Goal: Transaction & Acquisition: Purchase product/service

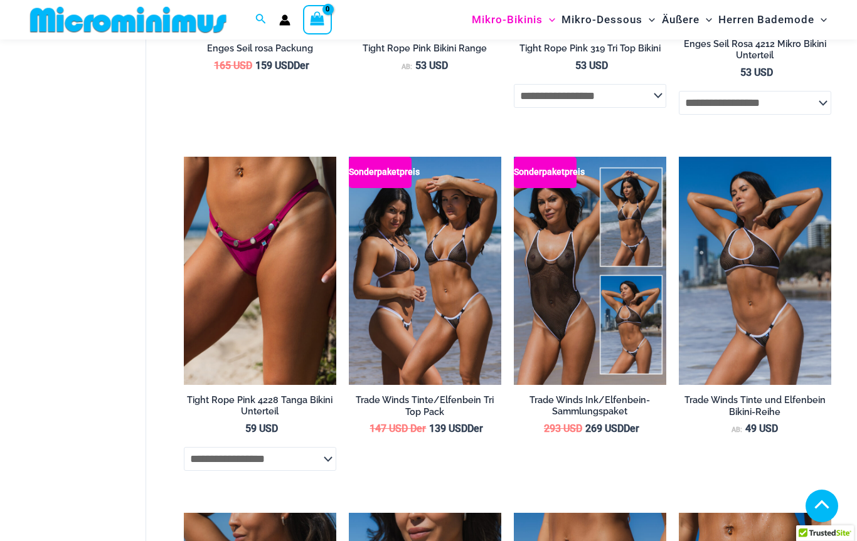
scroll to position [706, 0]
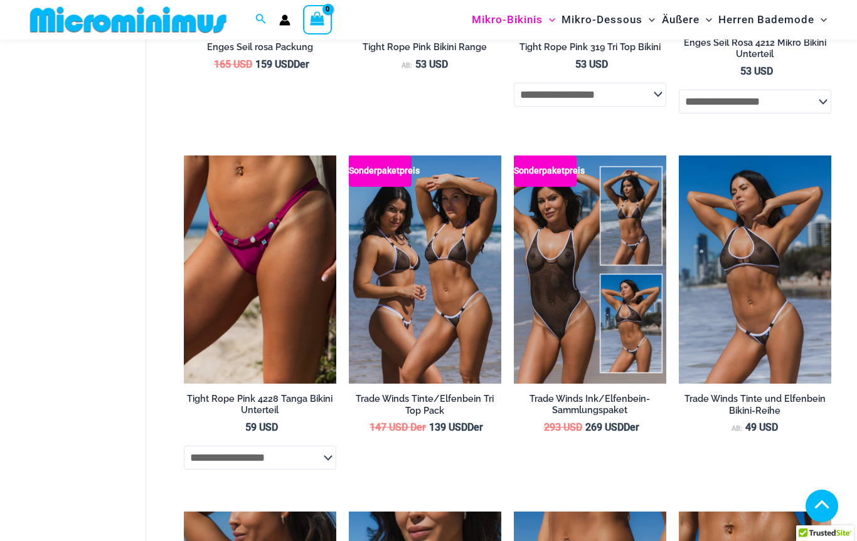
click at [679, 156] on img at bounding box center [679, 156] width 0 height 0
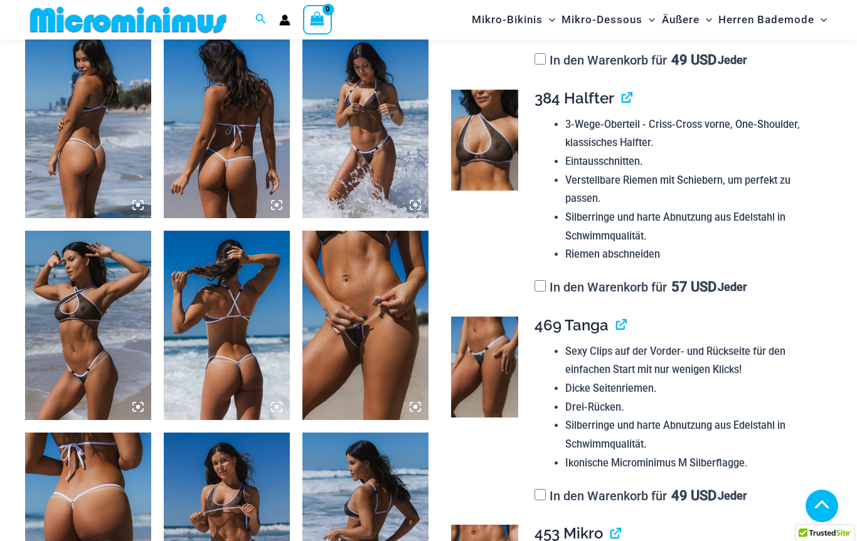
scroll to position [703, 0]
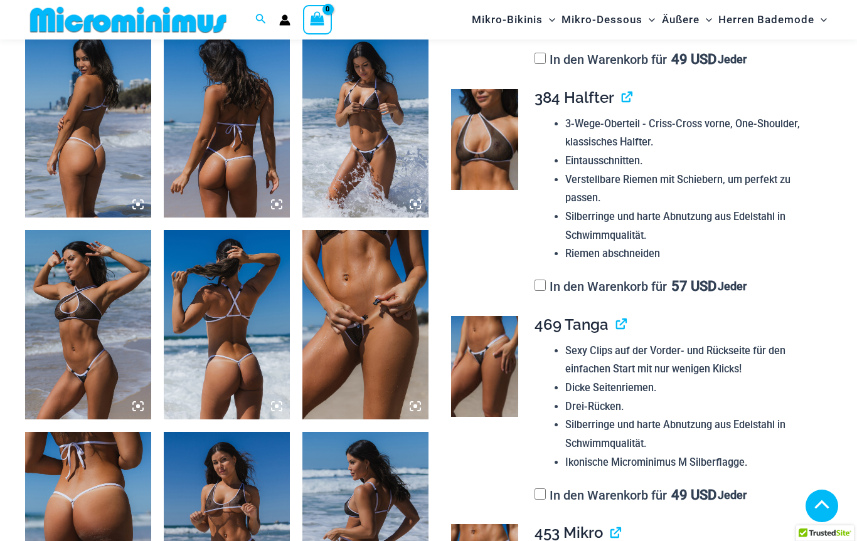
click at [361, 337] on img at bounding box center [365, 324] width 126 height 189
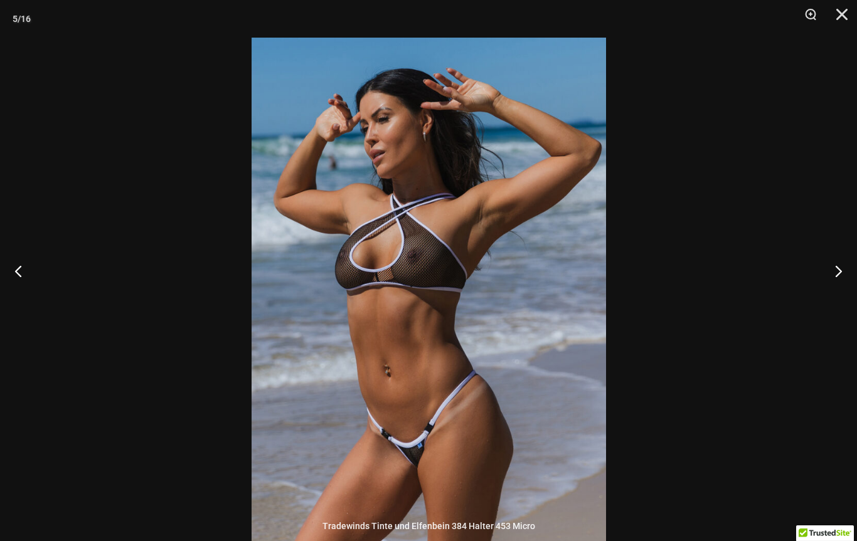
click at [838, 12] on button "SCHLIESSEN" at bounding box center [837, 19] width 31 height 38
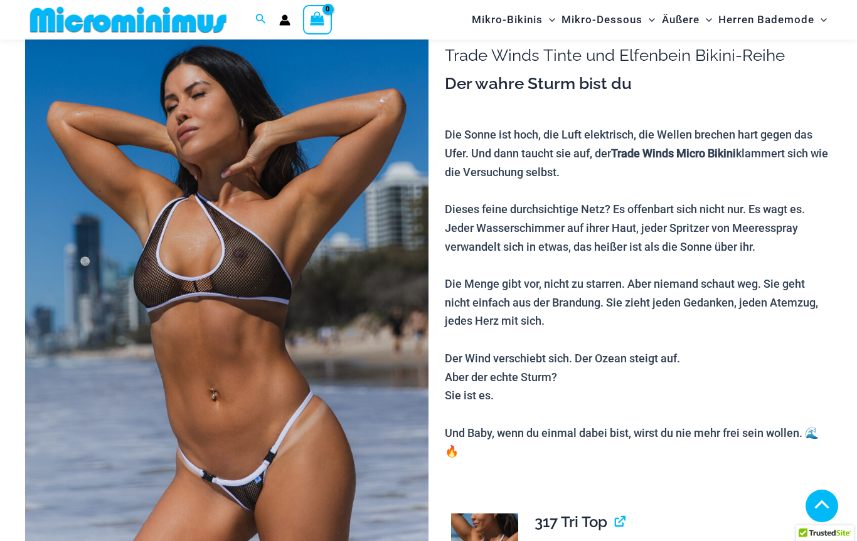
scroll to position [0, 0]
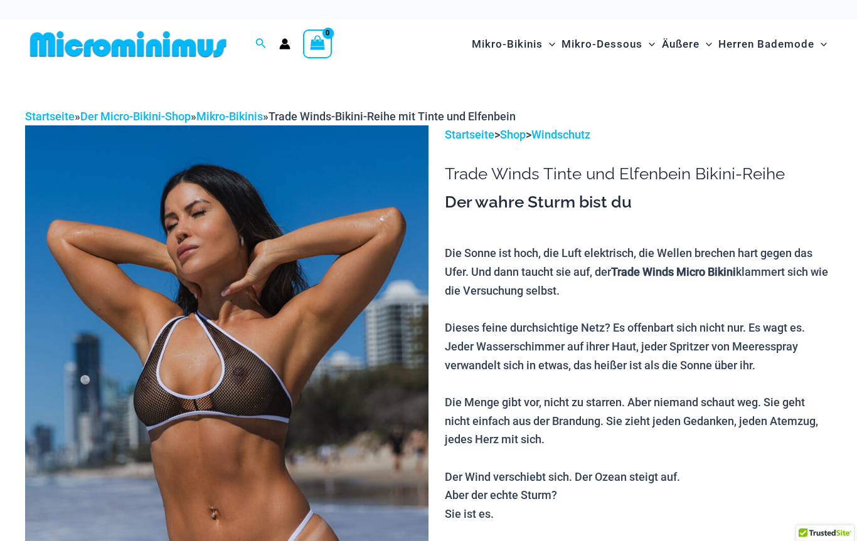
click at [232, 112] on link "Mikro-Bikinis" at bounding box center [229, 116] width 66 height 13
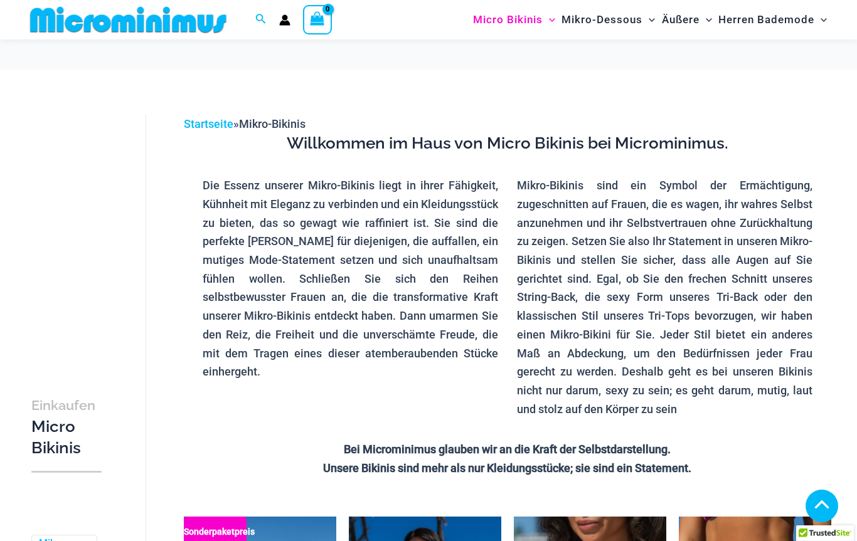
scroll to position [295, 0]
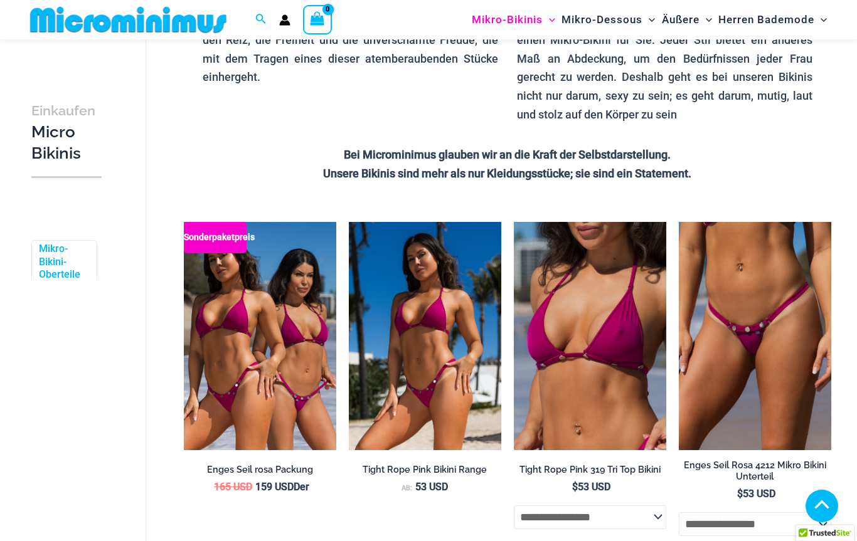
click at [679, 222] on img at bounding box center [679, 222] width 0 height 0
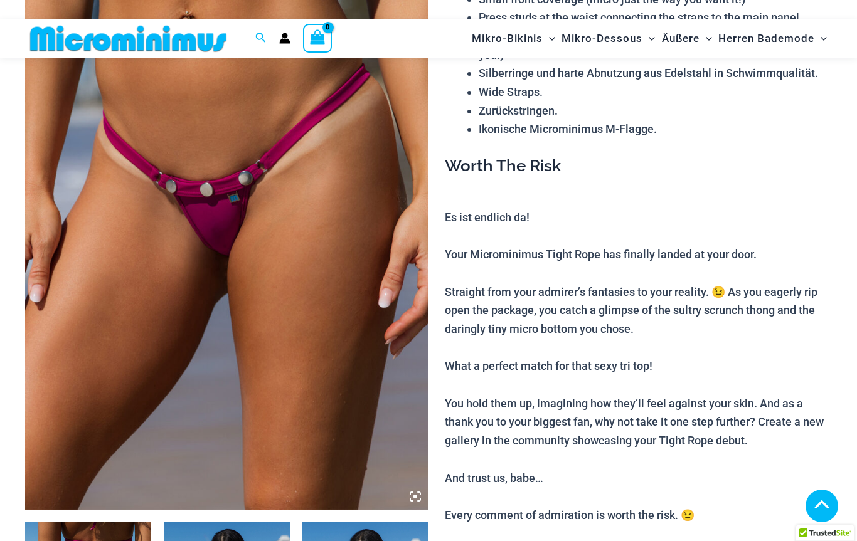
scroll to position [211, 0]
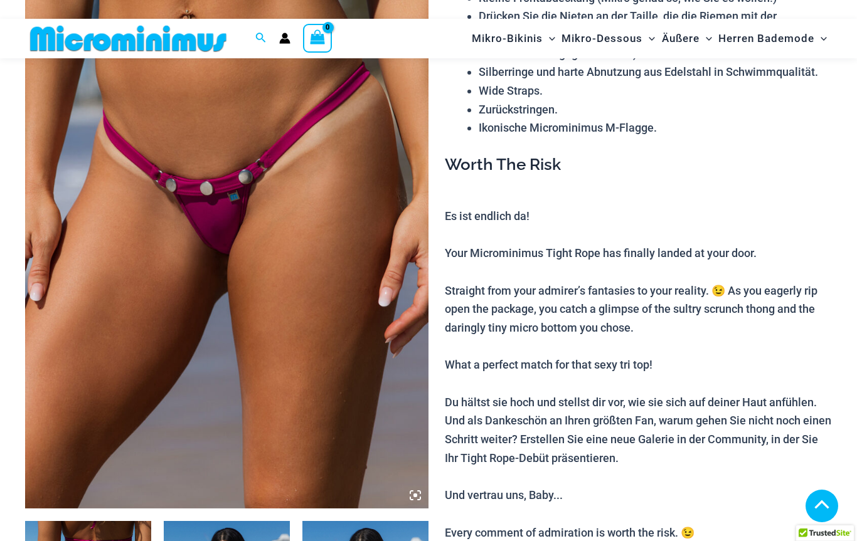
click at [243, 314] on img at bounding box center [226, 205] width 403 height 605
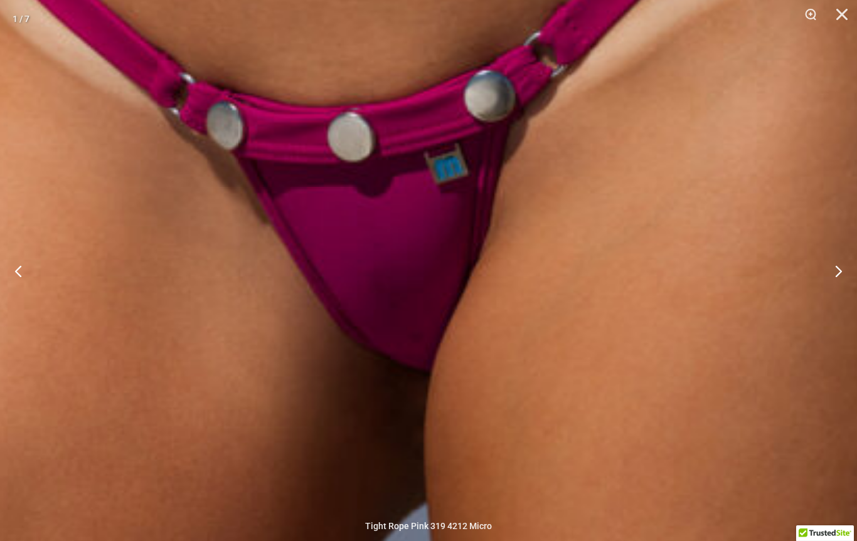
click at [425, 340] on img at bounding box center [423, 199] width 1430 height 2143
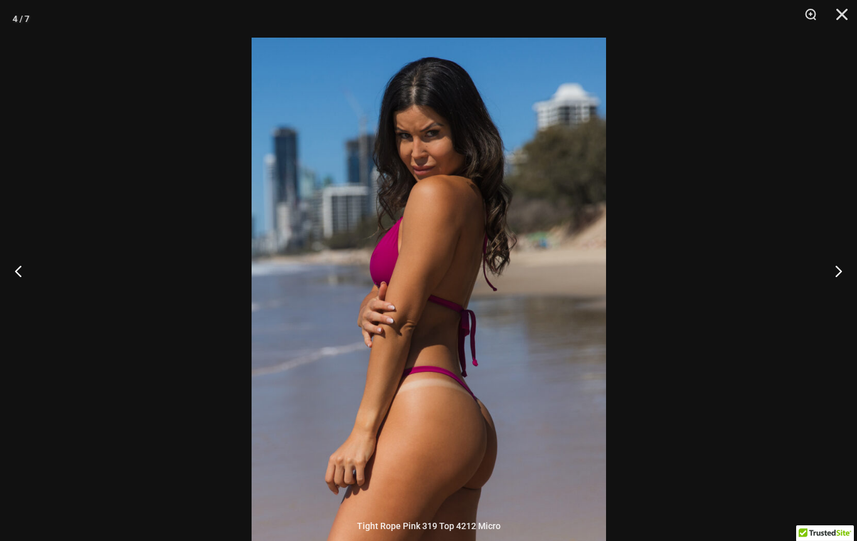
click at [846, 9] on button "SCHLIESSEN" at bounding box center [837, 19] width 31 height 38
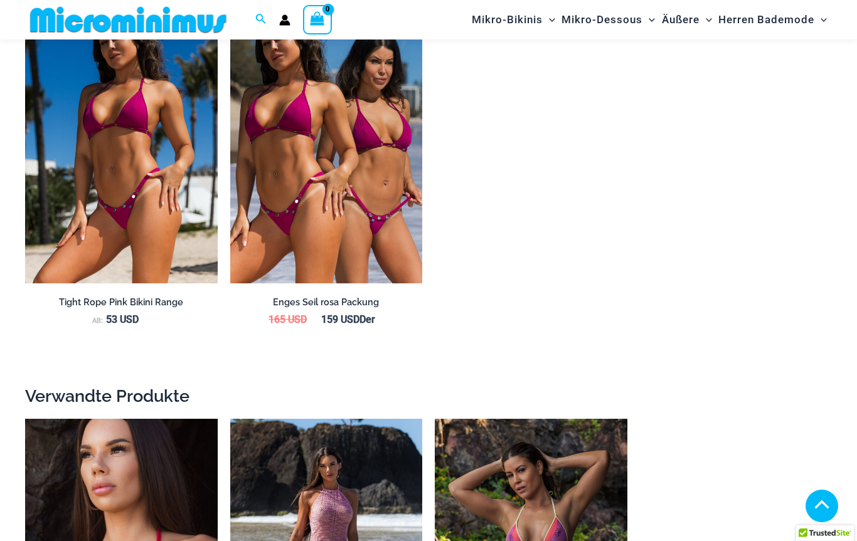
scroll to position [1476, 0]
